Goal: Task Accomplishment & Management: Use online tool/utility

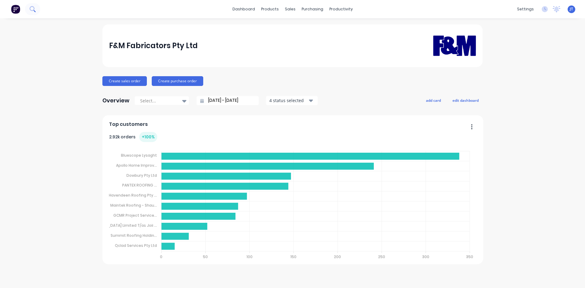
click at [29, 14] on button at bounding box center [32, 9] width 15 height 12
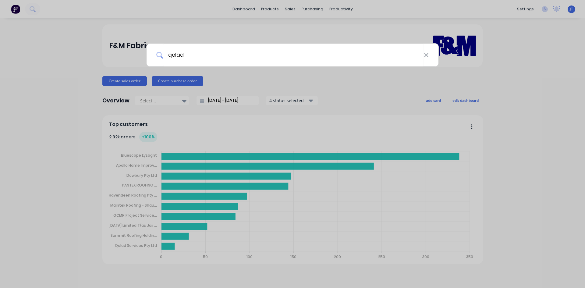
type input "qclad"
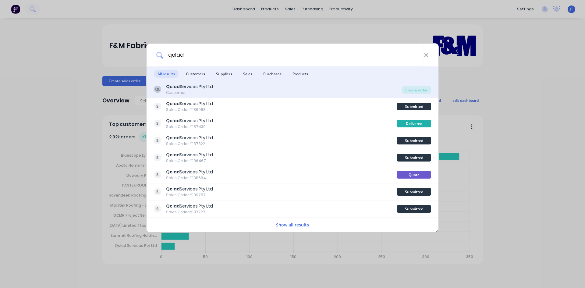
click at [316, 92] on div "QL Qclad Services Pty Ltd Customer" at bounding box center [278, 89] width 248 height 12
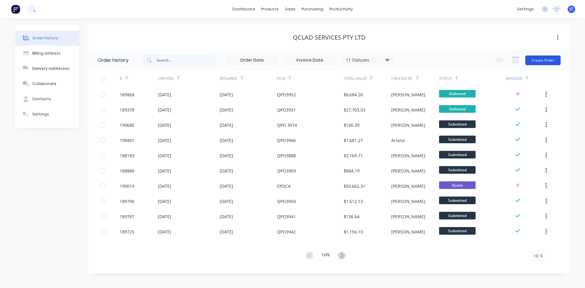
click at [538, 57] on button "Create Order" at bounding box center [542, 60] width 35 height 10
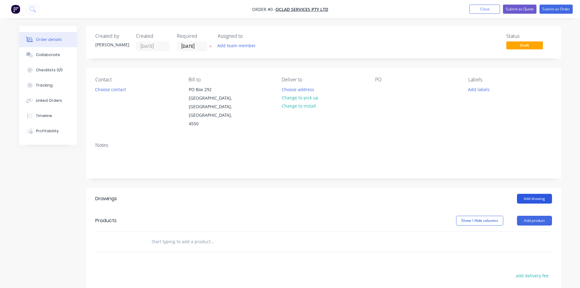
click at [540, 194] on button "Add drawing" at bounding box center [534, 199] width 35 height 10
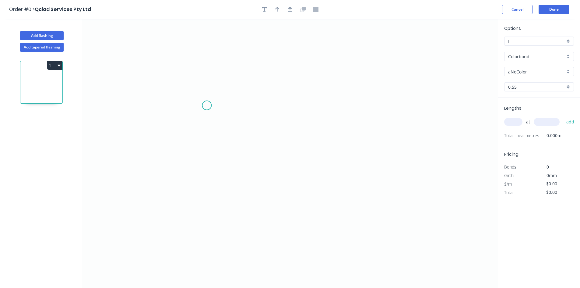
click at [207, 104] on icon "0" at bounding box center [290, 153] width 416 height 269
click at [320, 107] on icon "0" at bounding box center [290, 153] width 416 height 269
click at [320, 192] on icon "0 ?" at bounding box center [290, 153] width 416 height 269
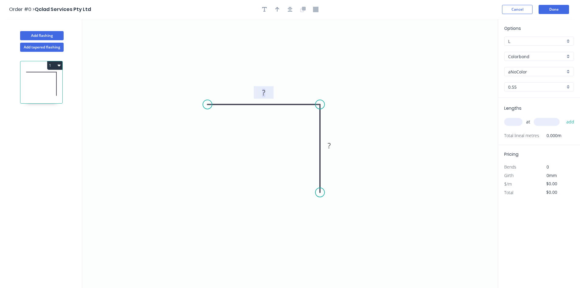
click at [265, 97] on tspan "?" at bounding box center [263, 92] width 3 height 10
type input "$4.84"
click at [507, 57] on div "Colorbond" at bounding box center [539, 56] width 70 height 9
click at [545, 79] on div "Stainless Steel 304" at bounding box center [539, 77] width 69 height 11
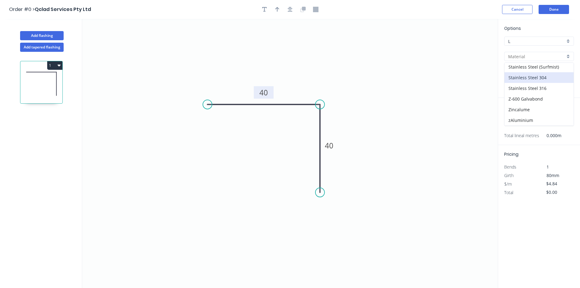
type input "Stainless Steel 304"
type input "2B"
type input "$13.76"
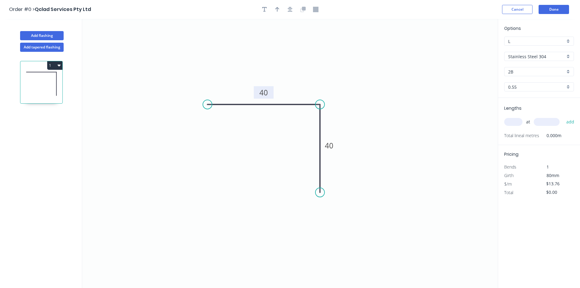
click at [514, 89] on input "0.55" at bounding box center [536, 87] width 57 height 6
click at [527, 129] on div "1.2" at bounding box center [539, 130] width 69 height 11
type input "1.2"
type input "$26.70"
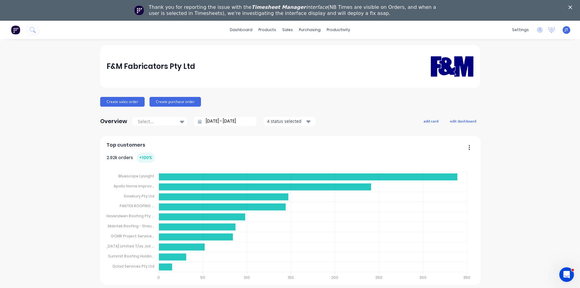
click at [572, 8] on icon "Close" at bounding box center [571, 7] width 4 height 4
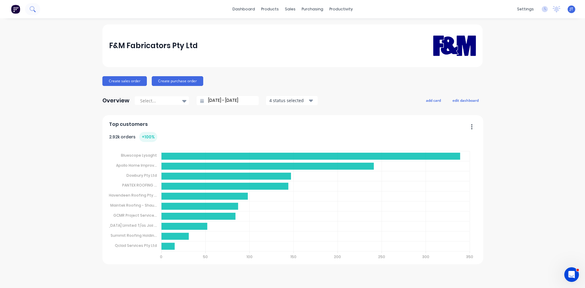
click at [26, 8] on button at bounding box center [32, 9] width 15 height 12
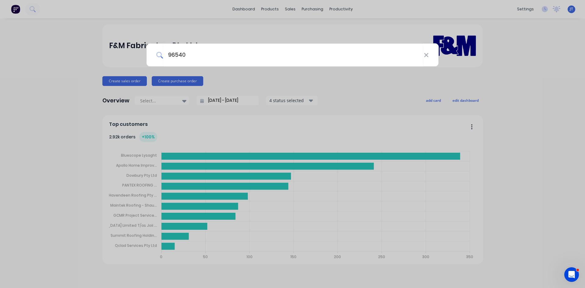
type input "96540"
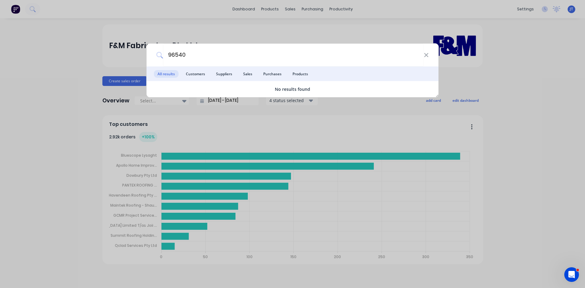
click at [175, 32] on div "96540 All results Customers Suppliers Sales Purchases Products No results found" at bounding box center [292, 144] width 585 height 288
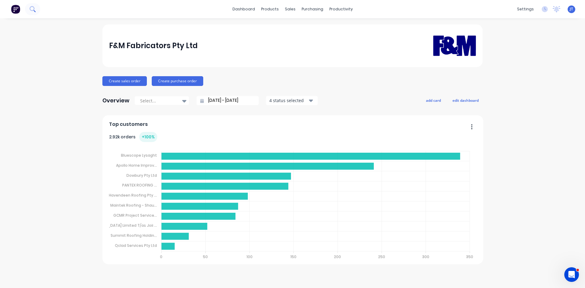
click at [29, 11] on button at bounding box center [32, 9] width 15 height 12
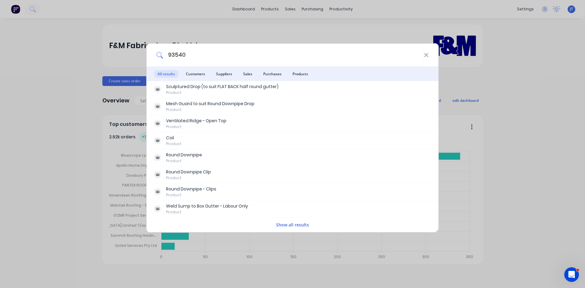
type input "93540"
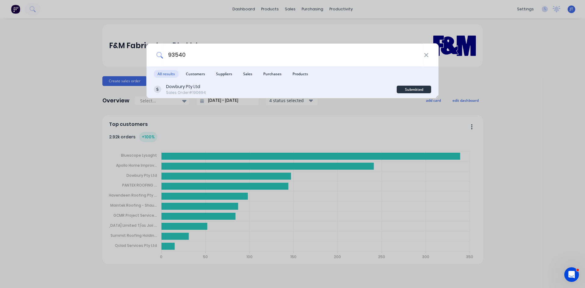
click at [268, 90] on div "Dowbury Pty Ltd Sales Order #190694" at bounding box center [275, 89] width 243 height 12
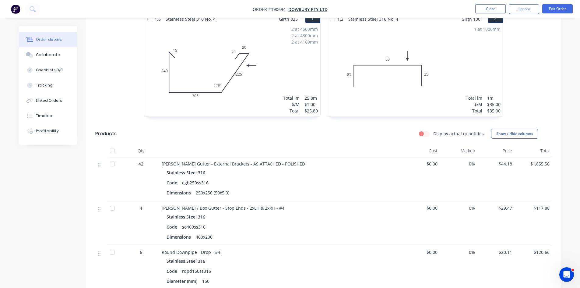
scroll to position [90, 0]
